Goal: Task Accomplishment & Management: Manage account settings

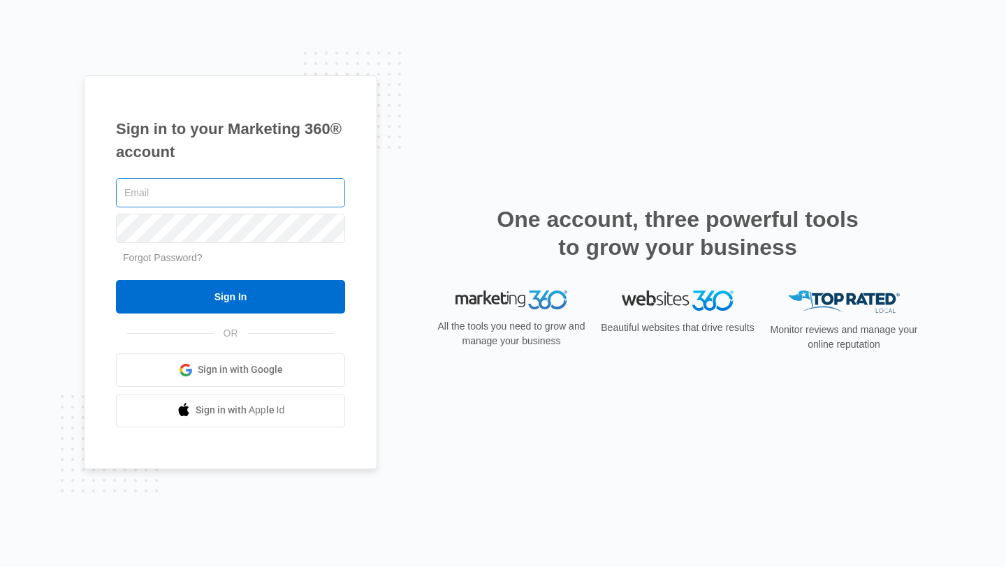
click at [304, 204] on input "text" at bounding box center [230, 192] width 229 height 29
type input "[PERSON_NAME][EMAIL_ADDRESS][DOMAIN_NAME]"
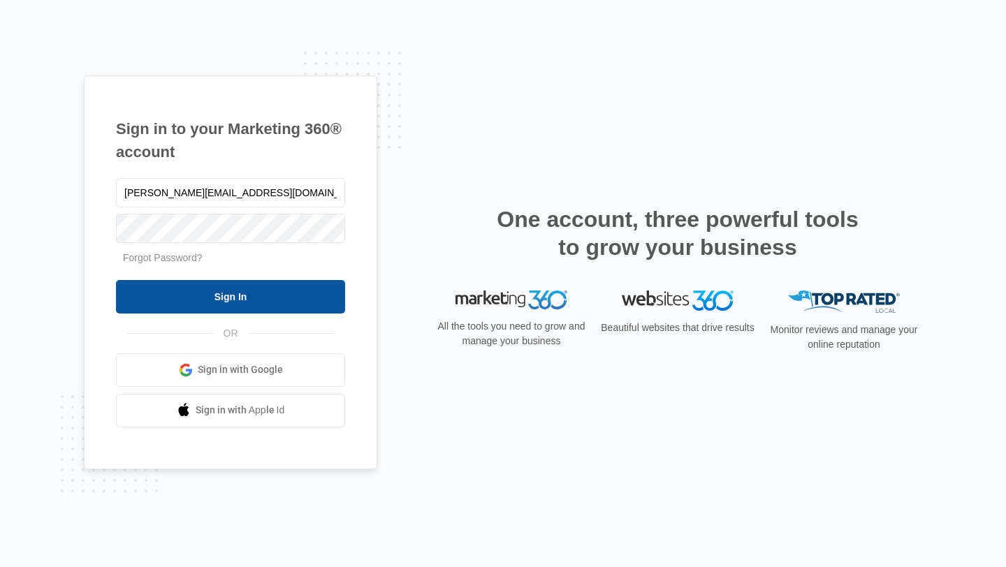
click at [315, 296] on input "Sign In" at bounding box center [230, 297] width 229 height 34
